Goal: Check status: Check status

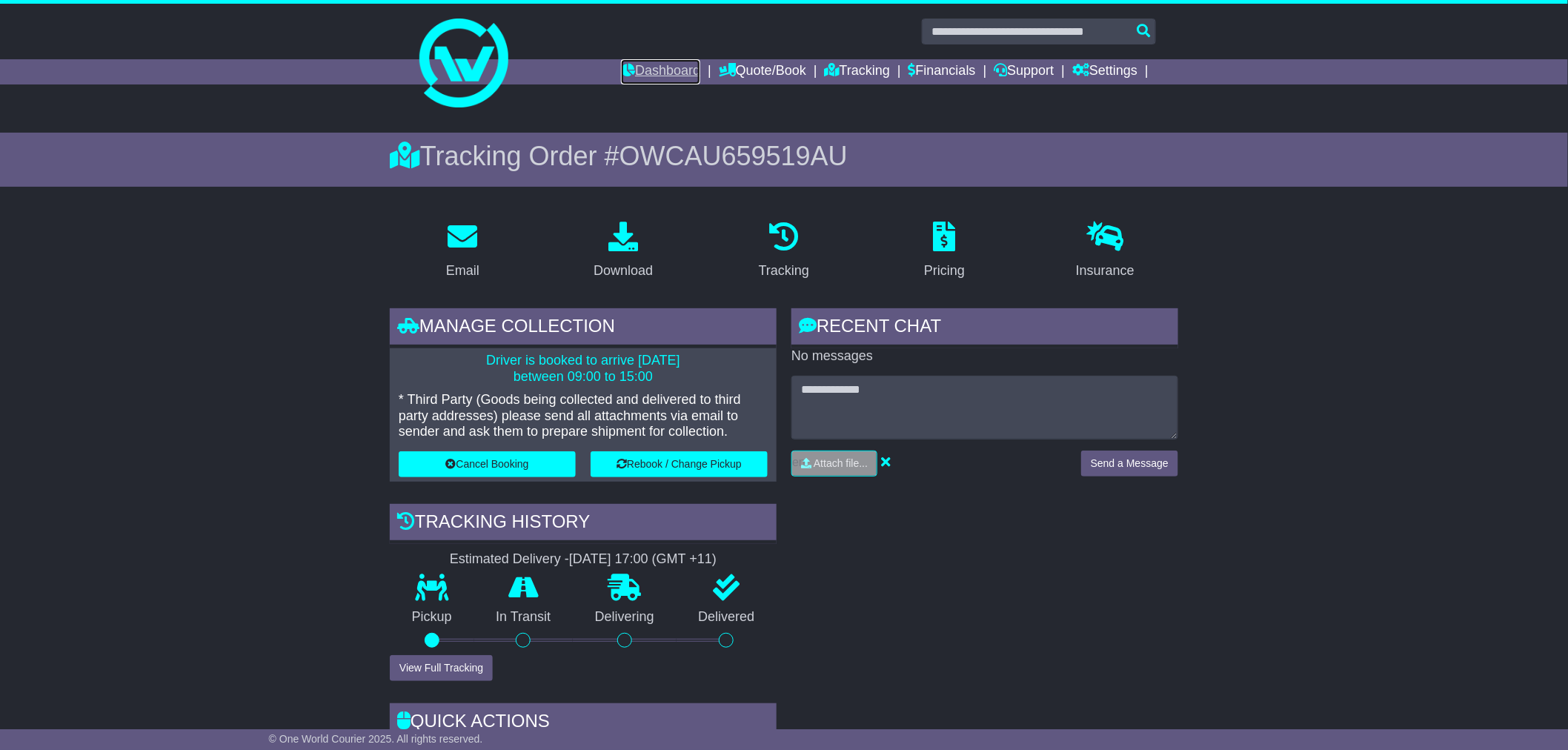
click at [637, 70] on link "Dashboard" at bounding box center [660, 72] width 79 height 25
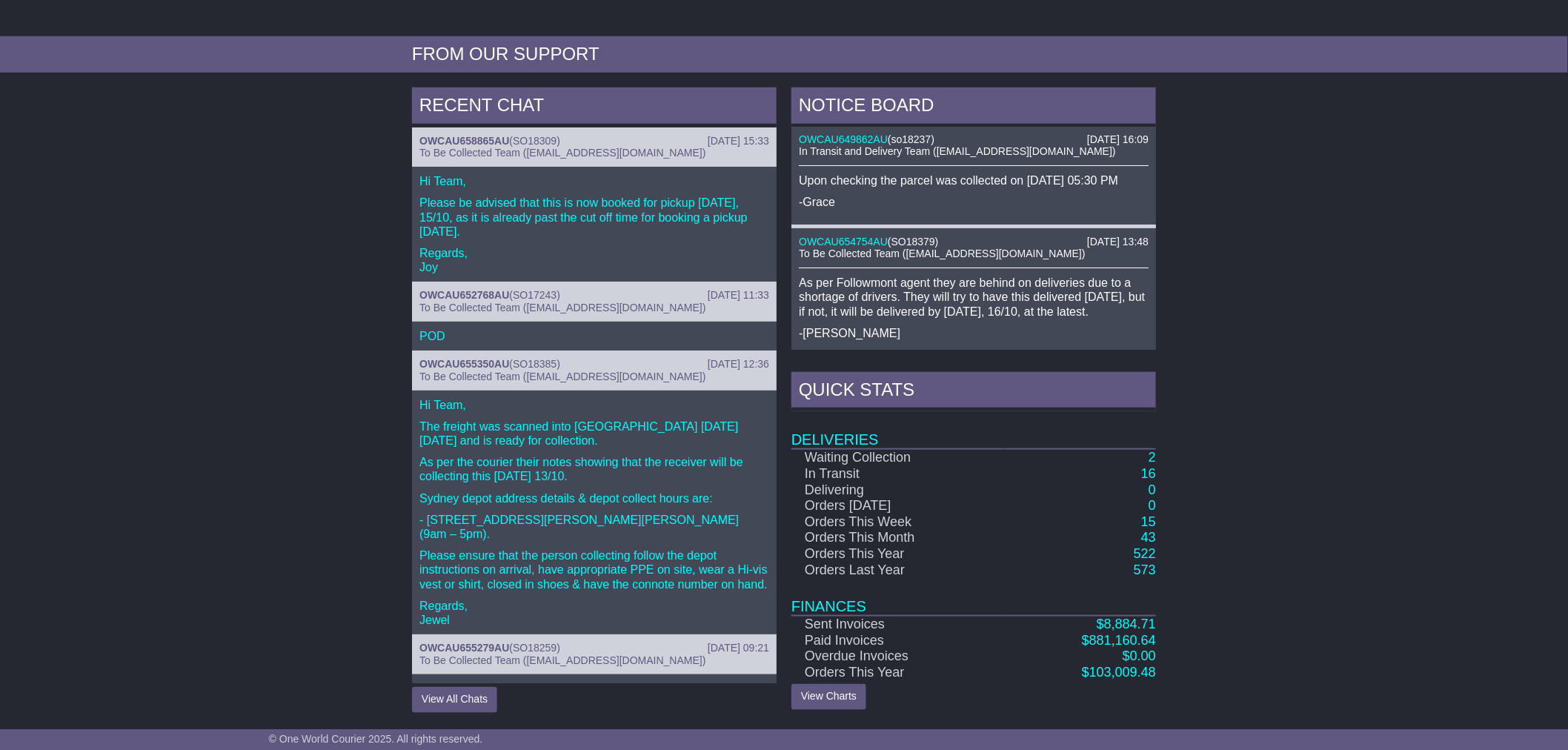
scroll to position [2, 0]
click at [1150, 453] on link "2" at bounding box center [1152, 457] width 7 height 15
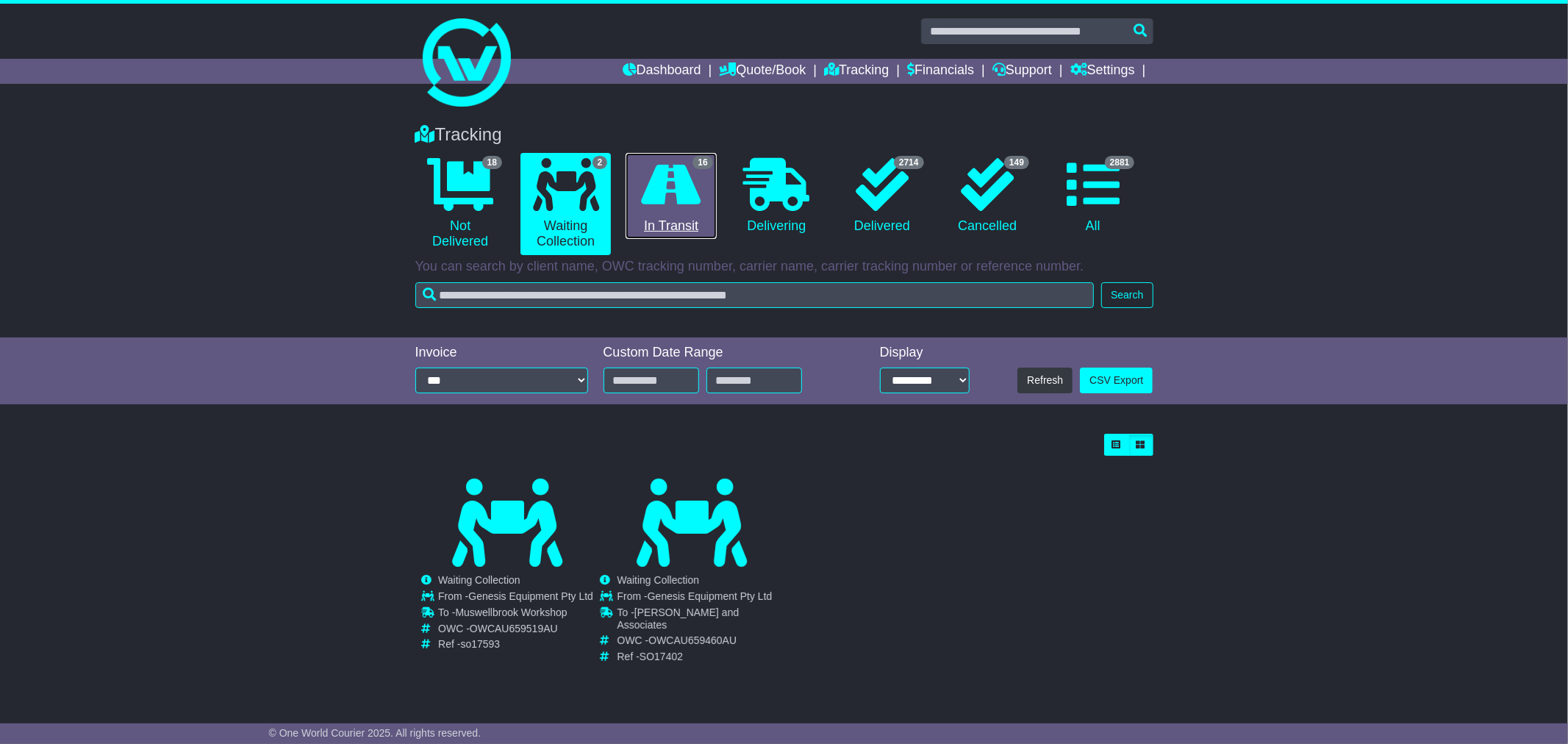
click at [682, 188] on icon at bounding box center [671, 184] width 59 height 53
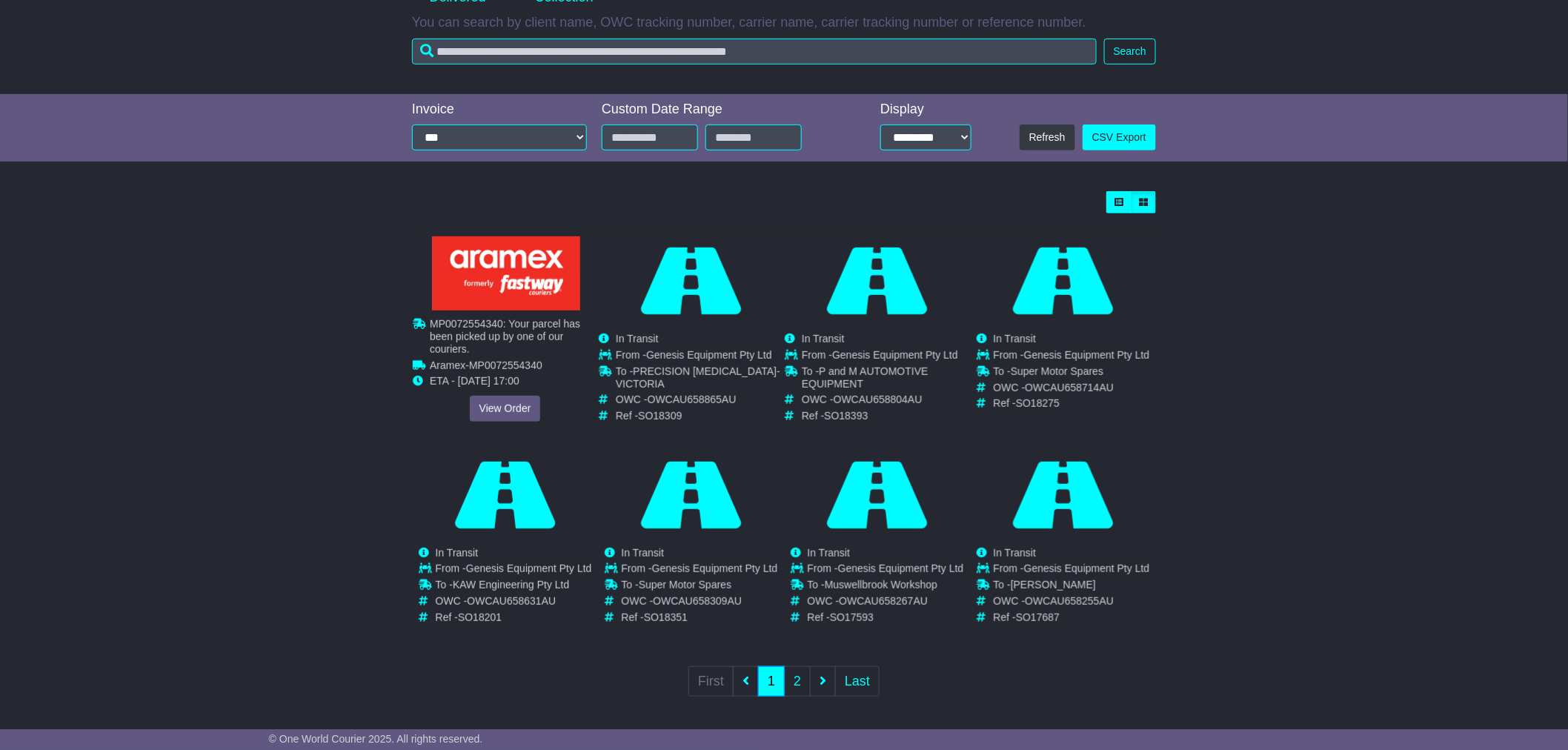
scroll to position [247, 0]
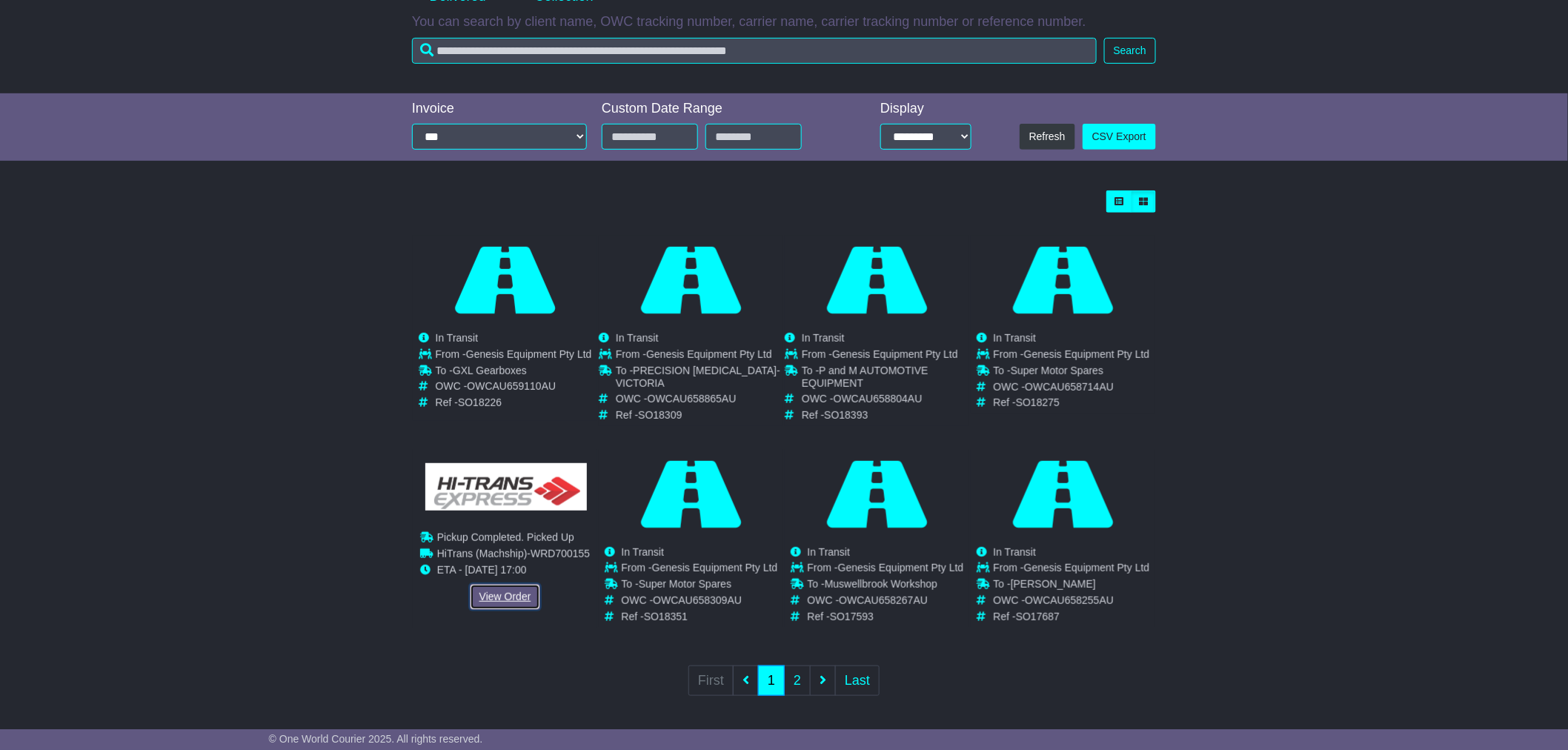
click at [518, 594] on link "View Order" at bounding box center [505, 597] width 71 height 26
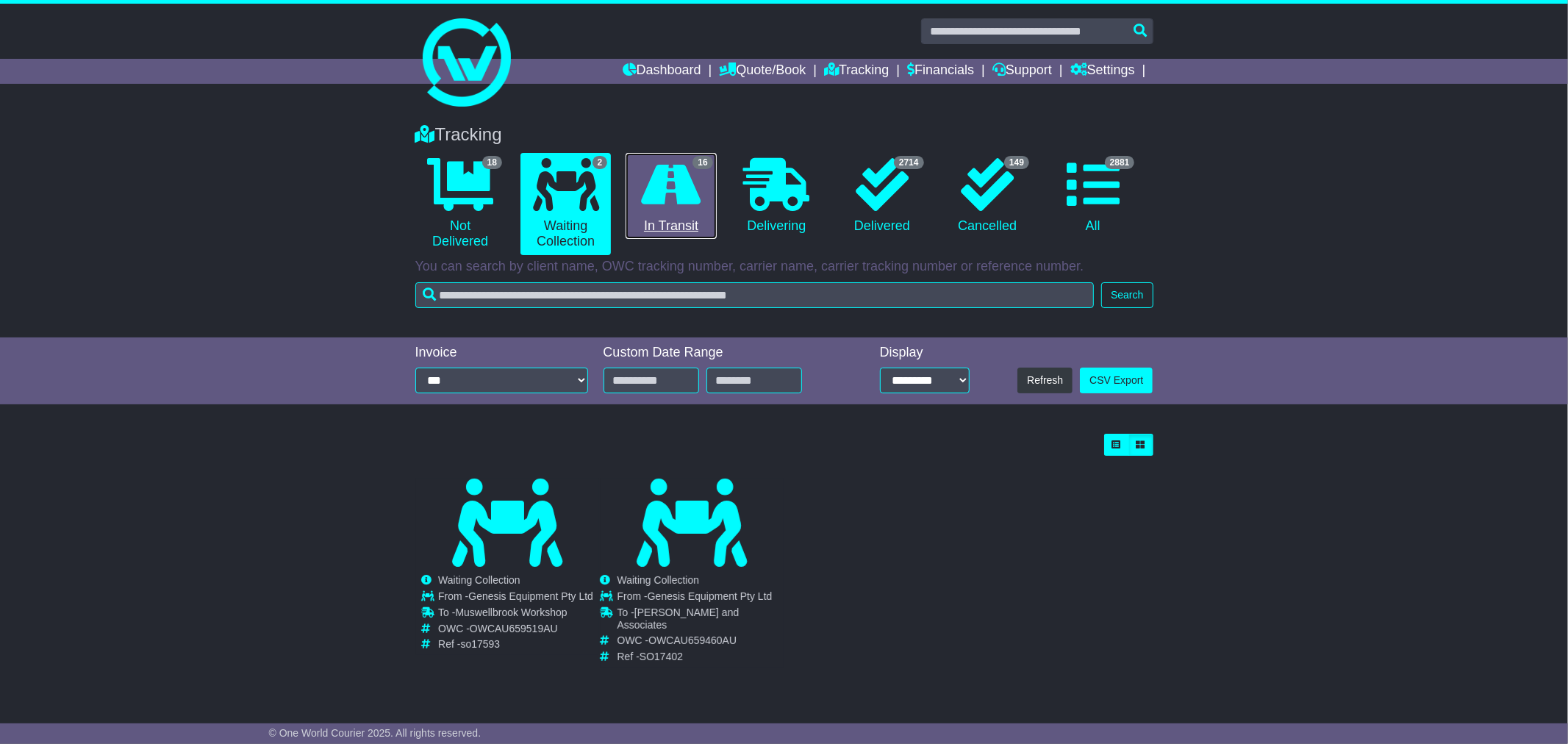
click at [677, 204] on icon at bounding box center [671, 184] width 59 height 53
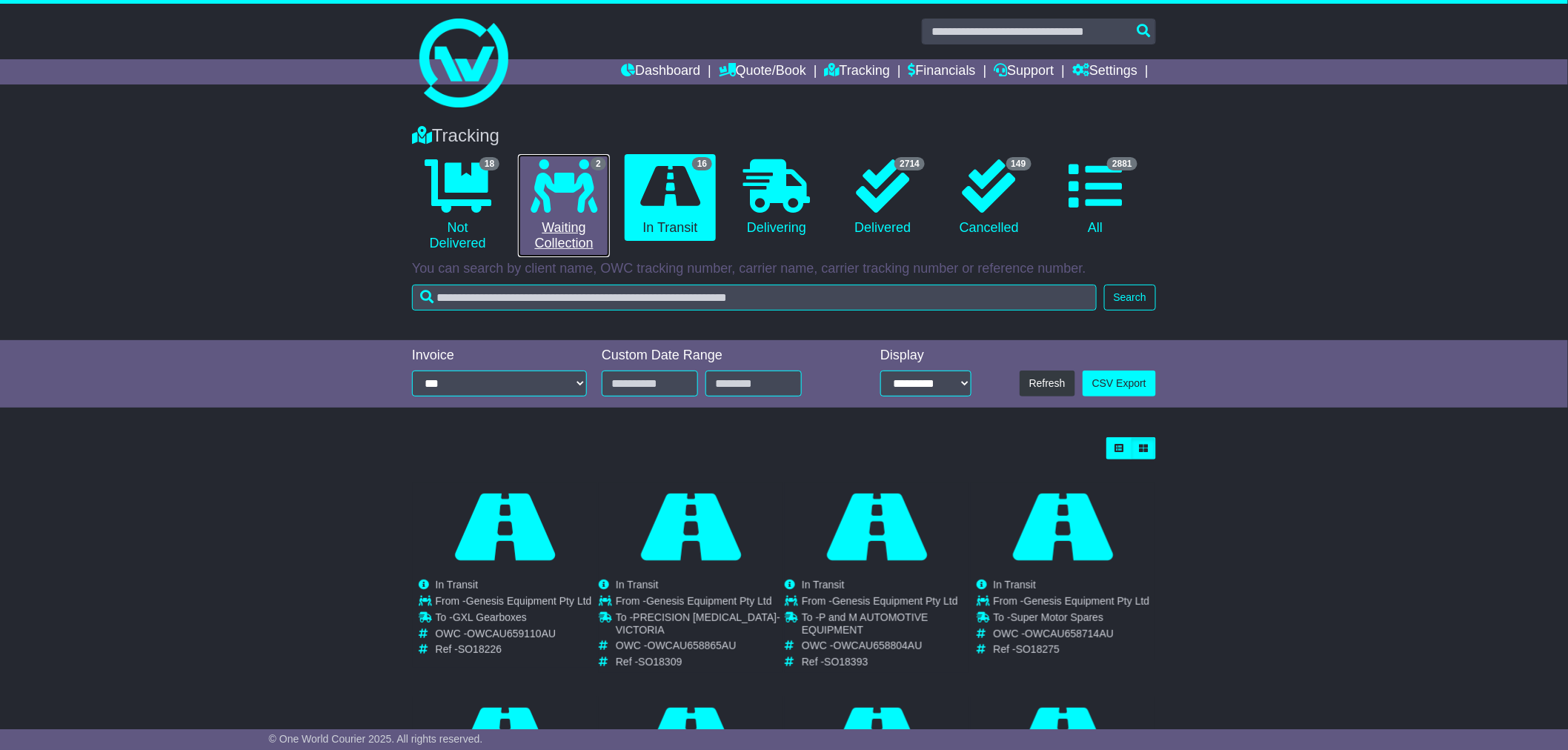
click at [568, 213] on link "2 Waiting Collection" at bounding box center [563, 205] width 91 height 103
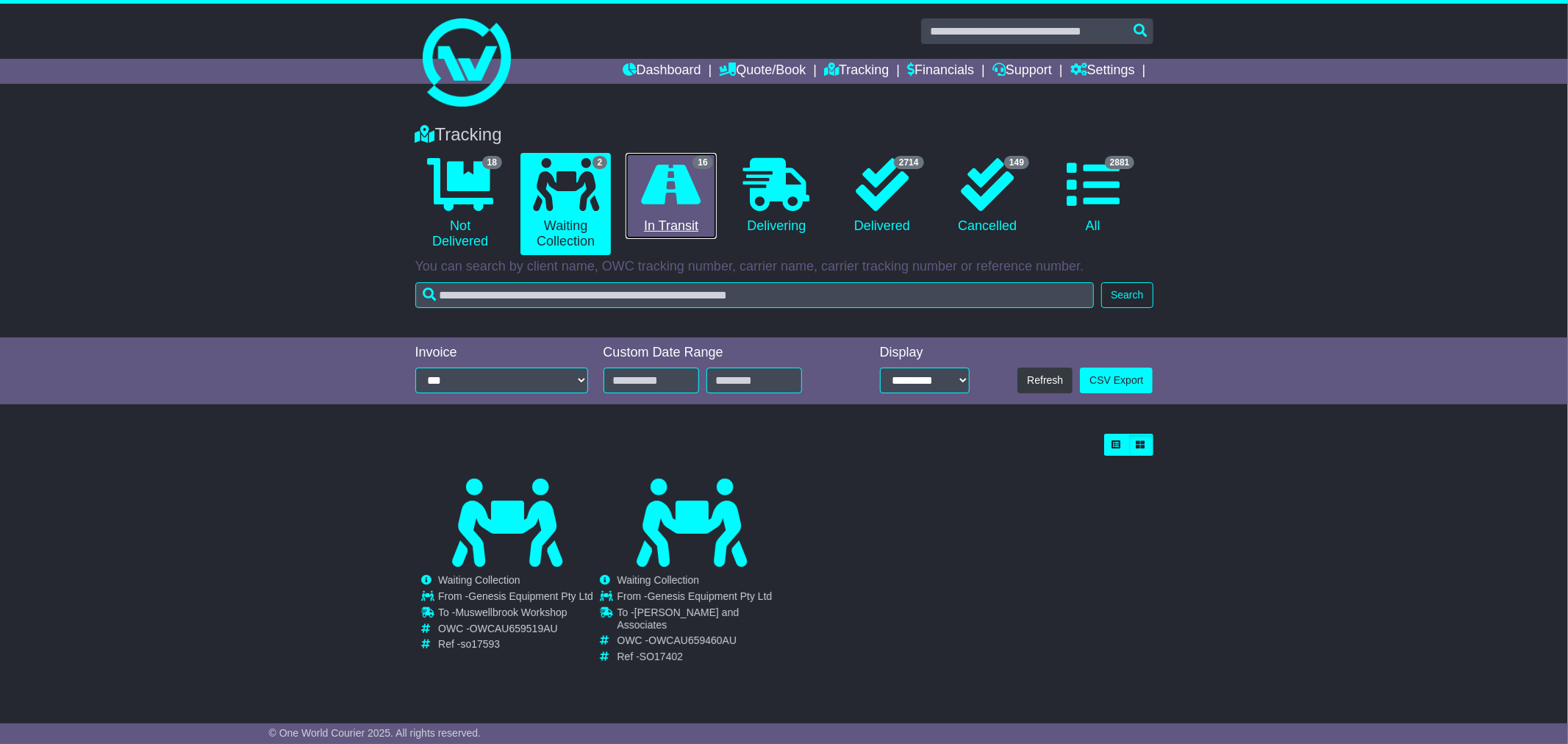
click at [691, 194] on icon at bounding box center [671, 184] width 59 height 53
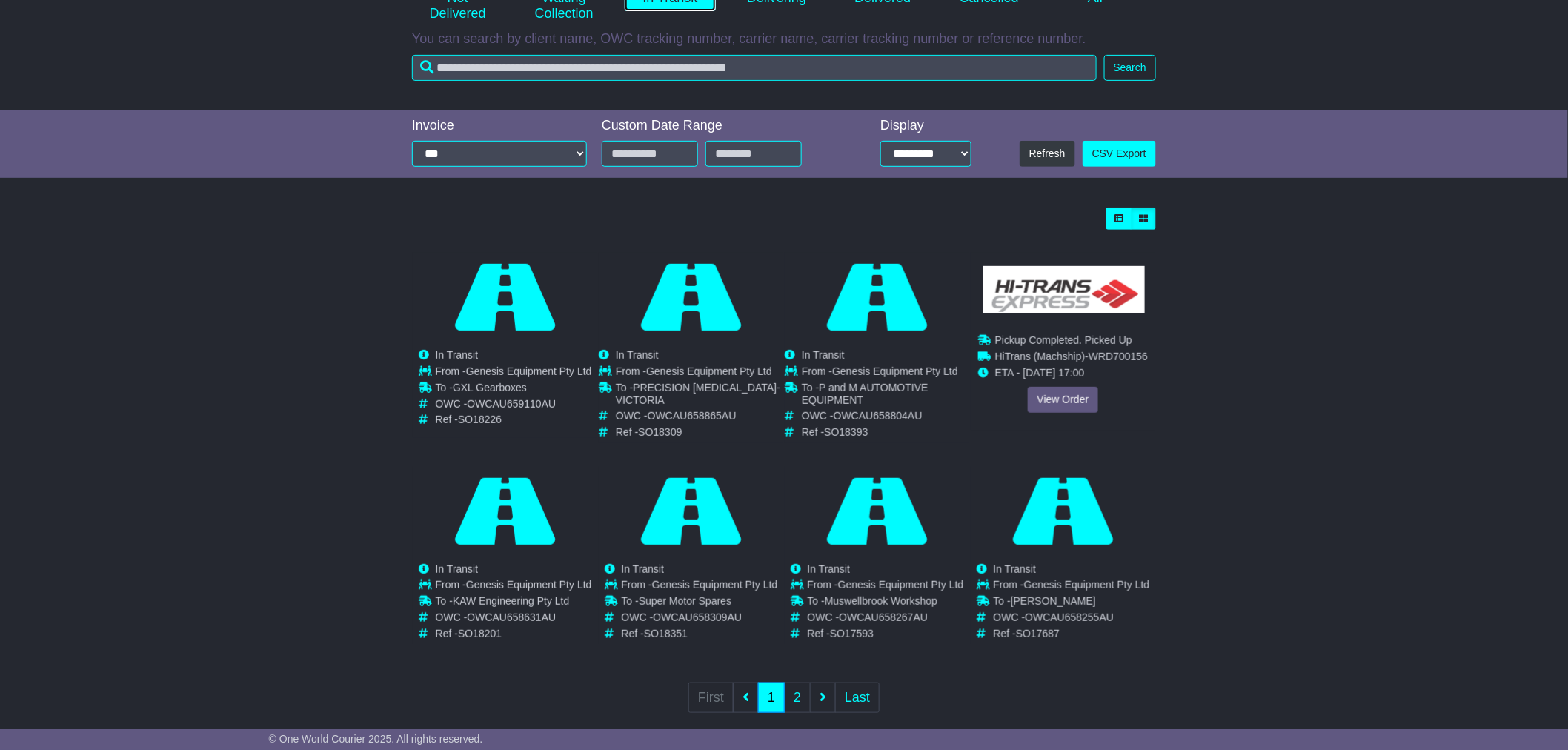
scroll to position [248, 0]
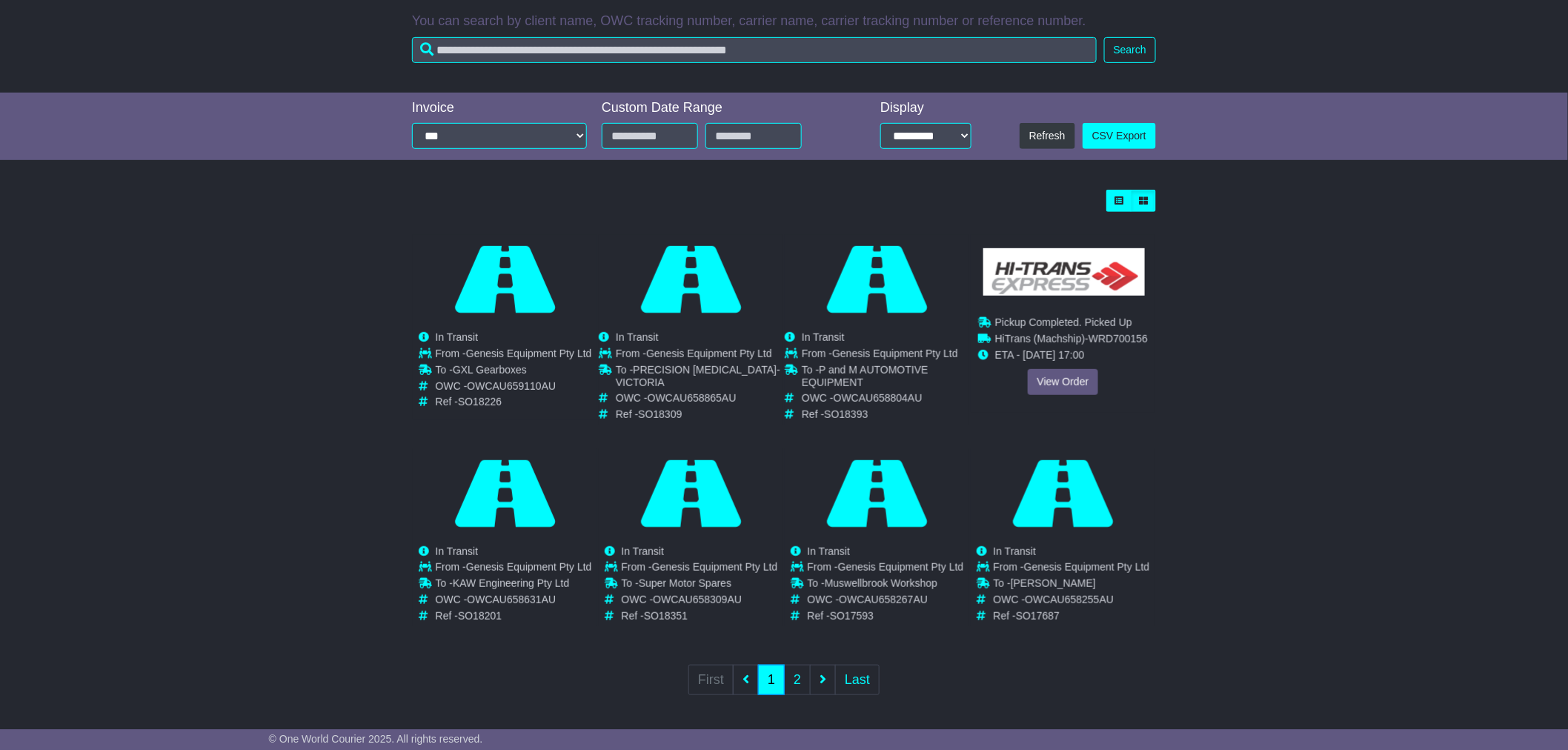
click at [1052, 382] on div "Cancelled Waiting Collection In Transit InTransit To - OWC - Ref -" at bounding box center [1062, 324] width 184 height 178
click at [1053, 375] on link "View Order" at bounding box center [1063, 381] width 71 height 26
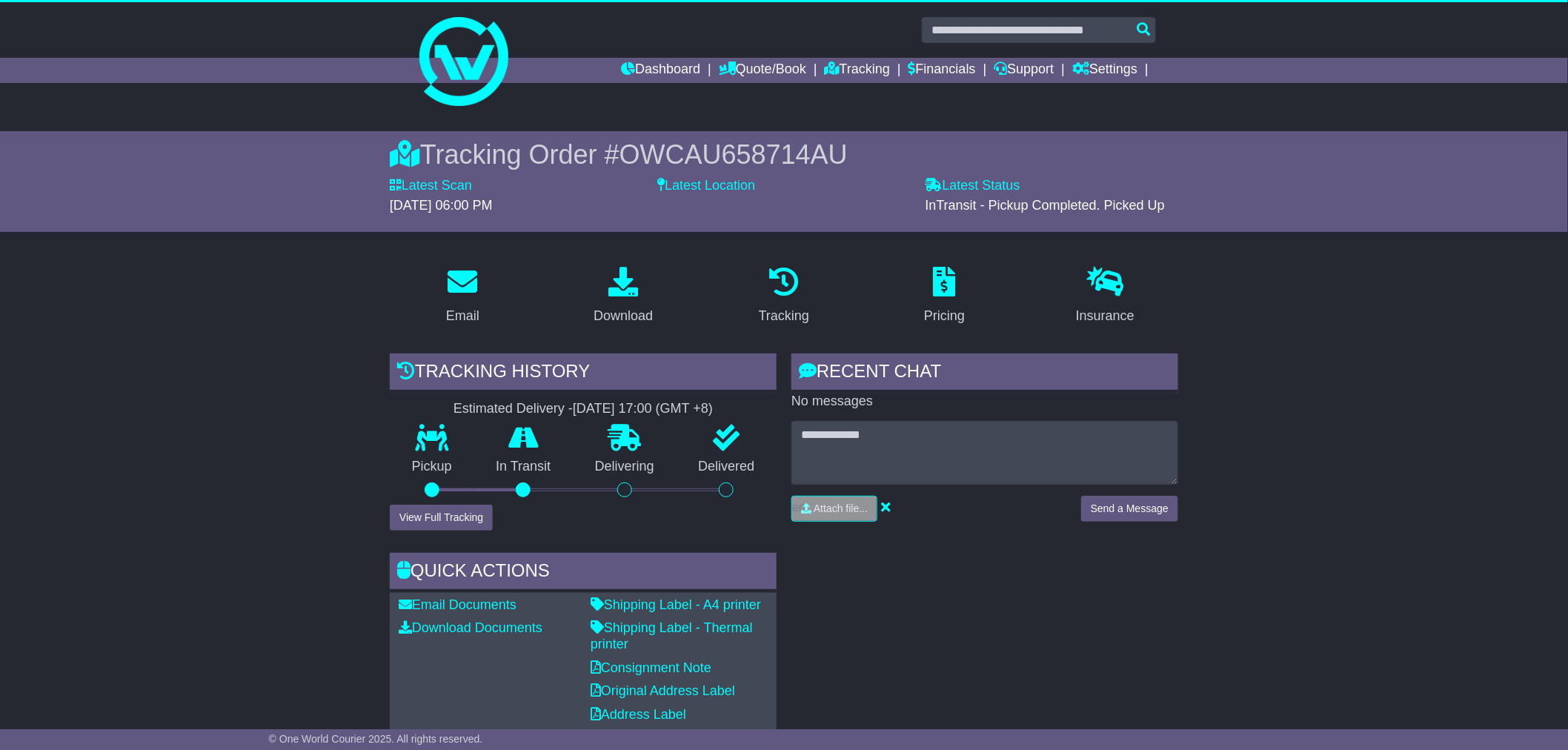
scroll to position [1, 0]
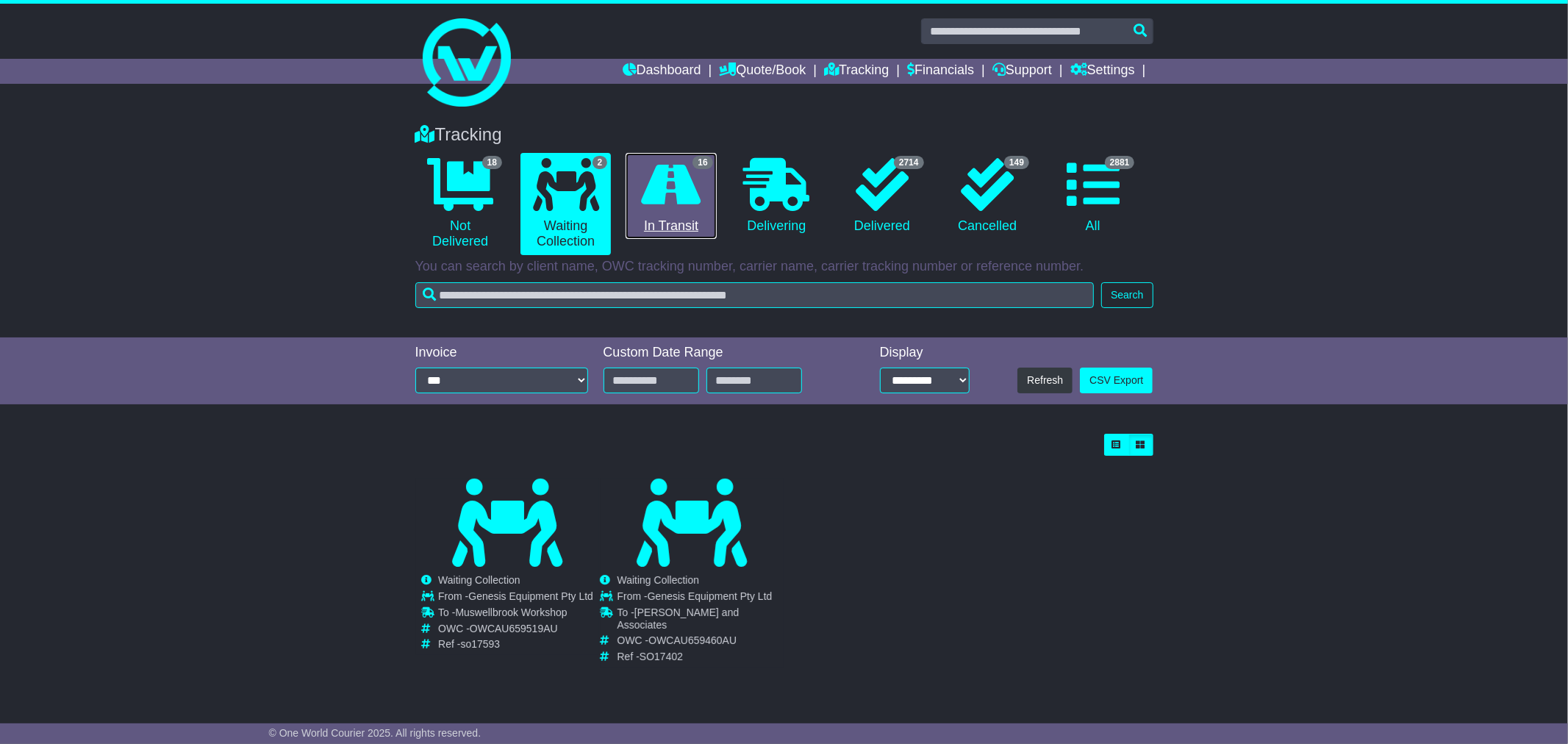
click at [647, 188] on icon at bounding box center [671, 184] width 59 height 53
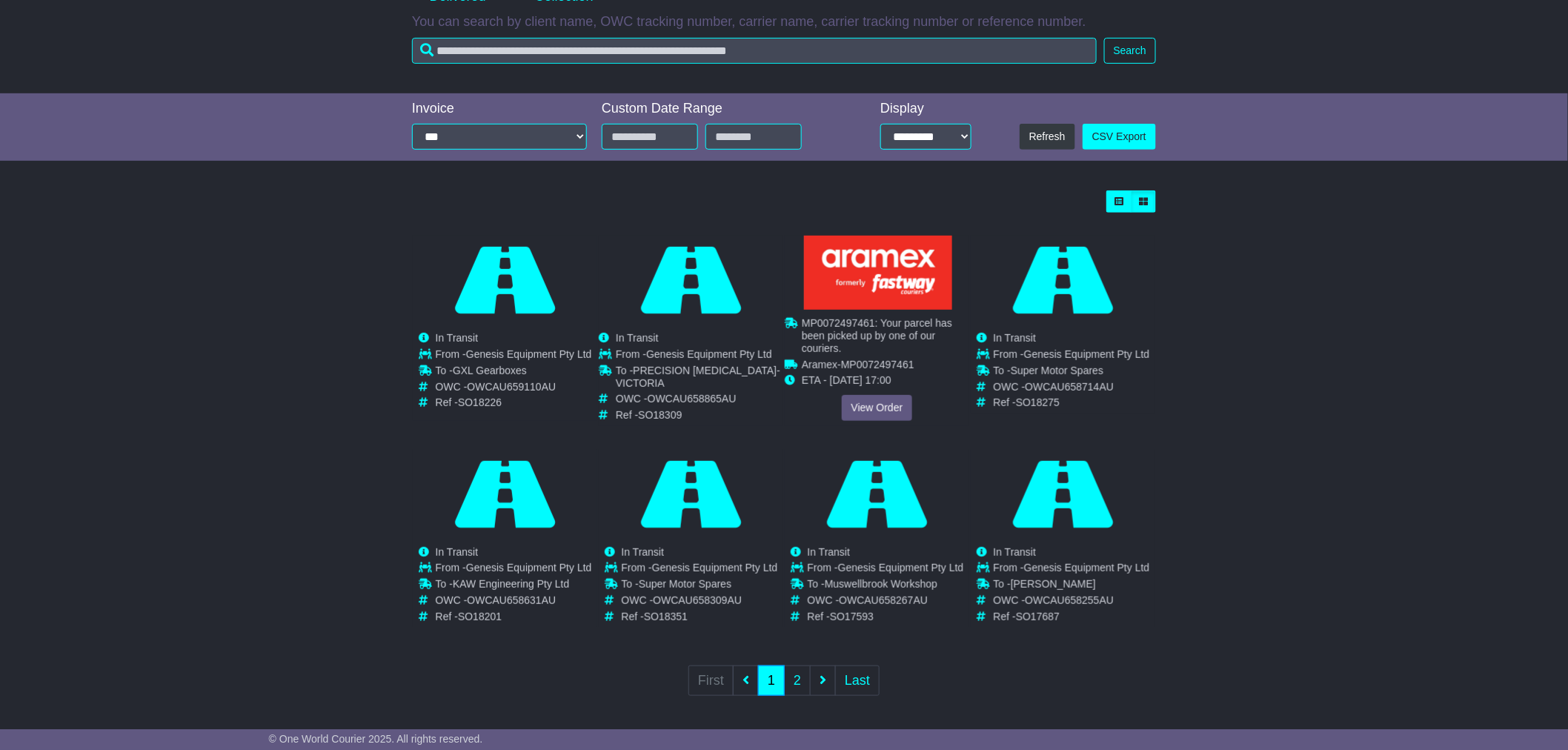
scroll to position [248, 0]
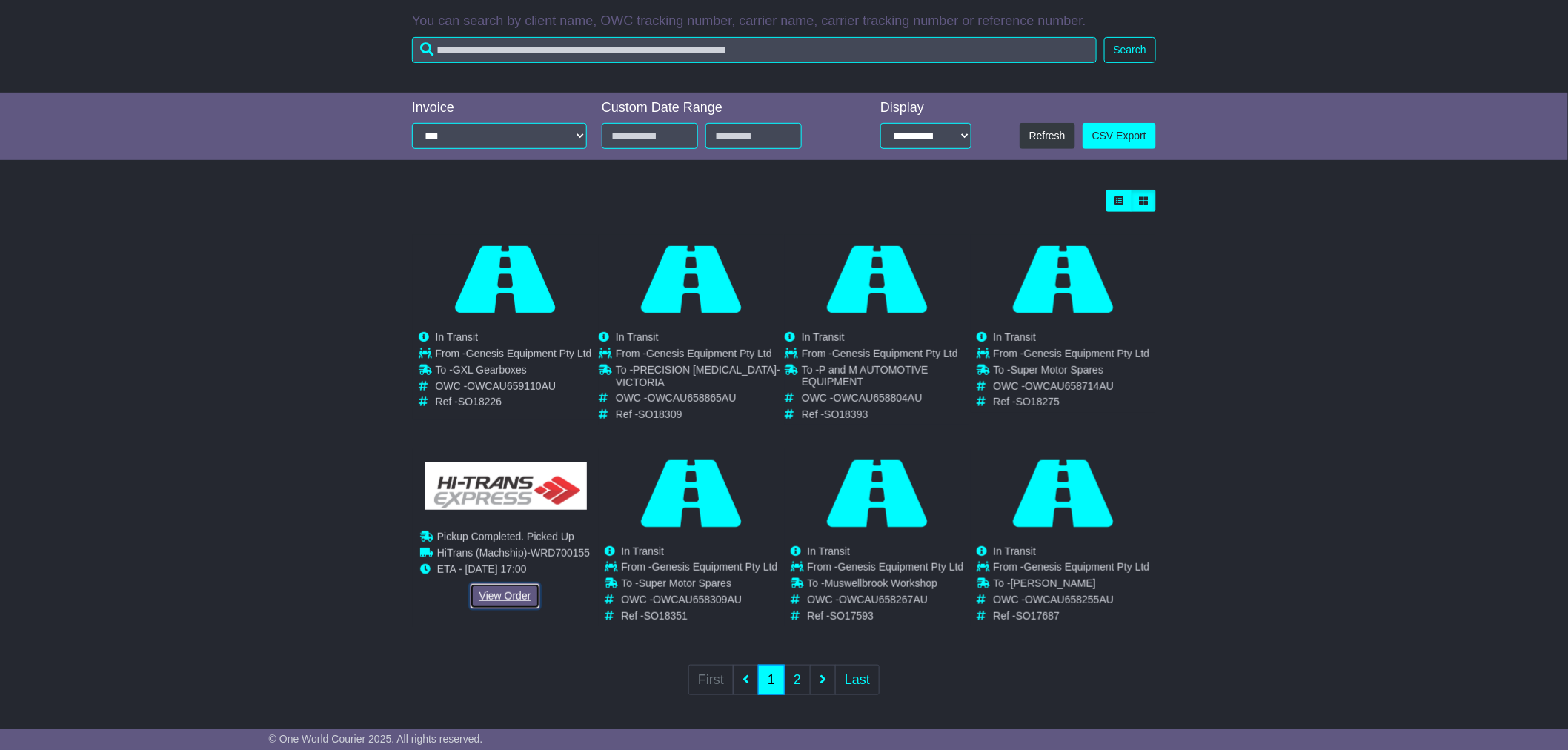
click at [515, 591] on link "View Order" at bounding box center [505, 596] width 71 height 26
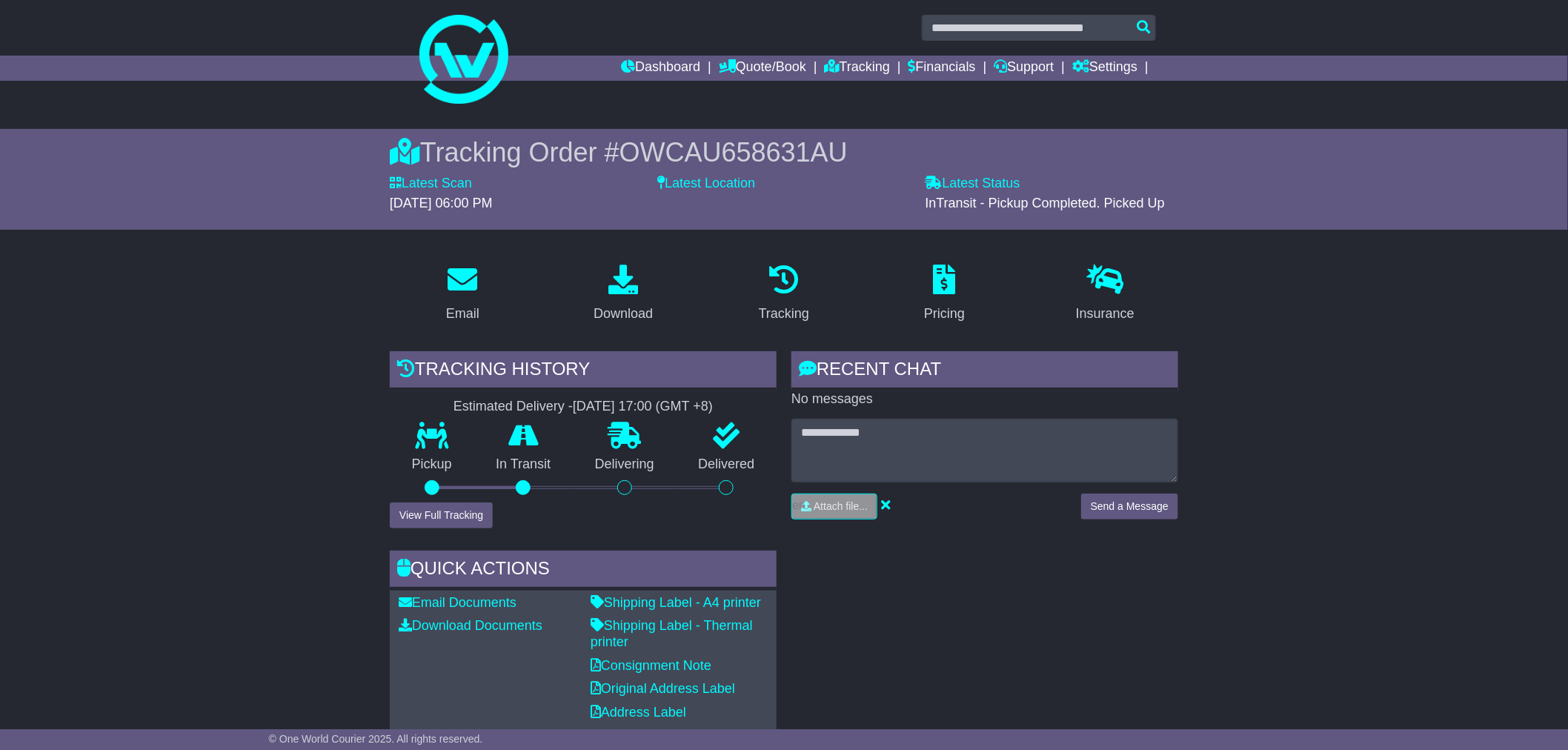
scroll to position [3, 0]
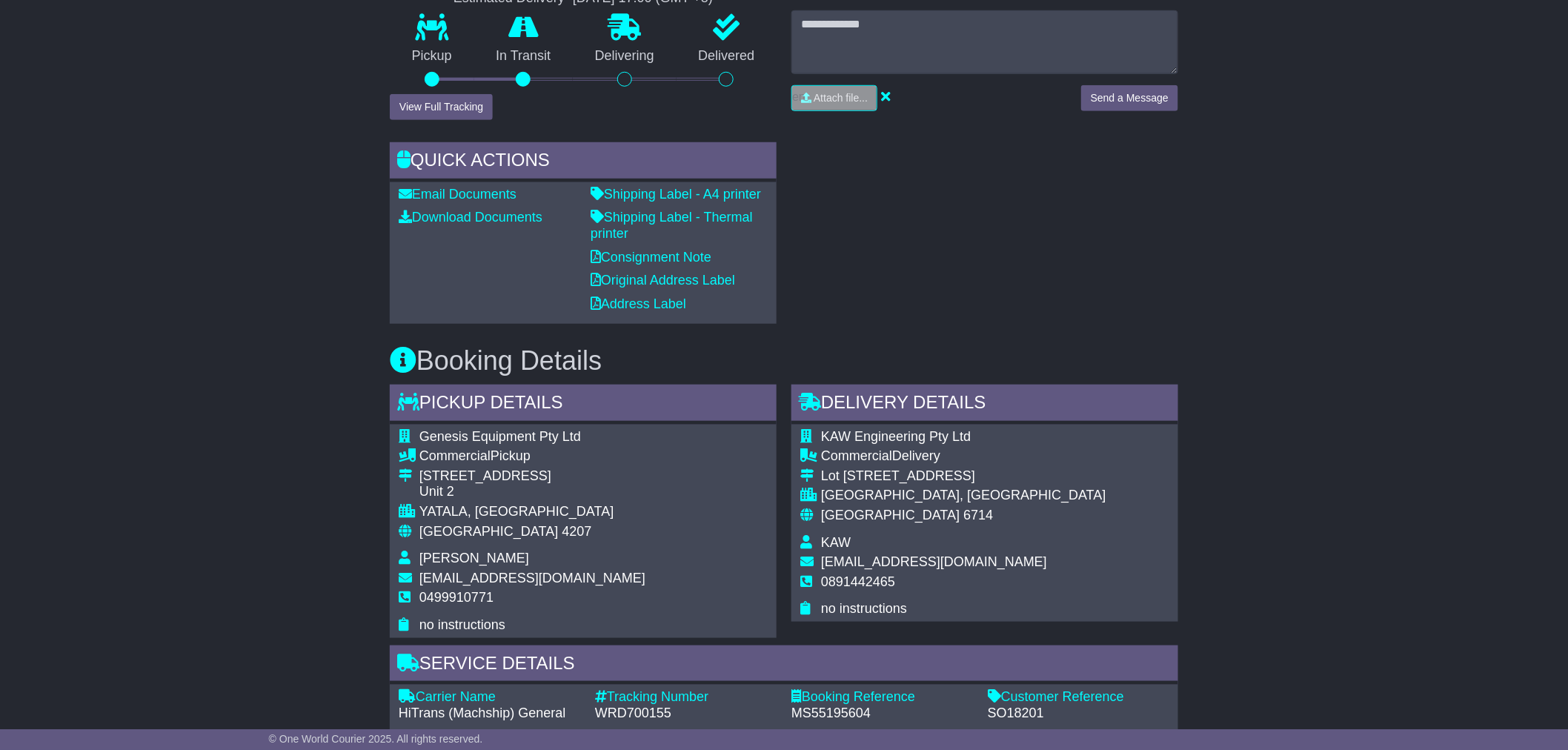
scroll to position [412, 0]
